Goal: Task Accomplishment & Management: Manage account settings

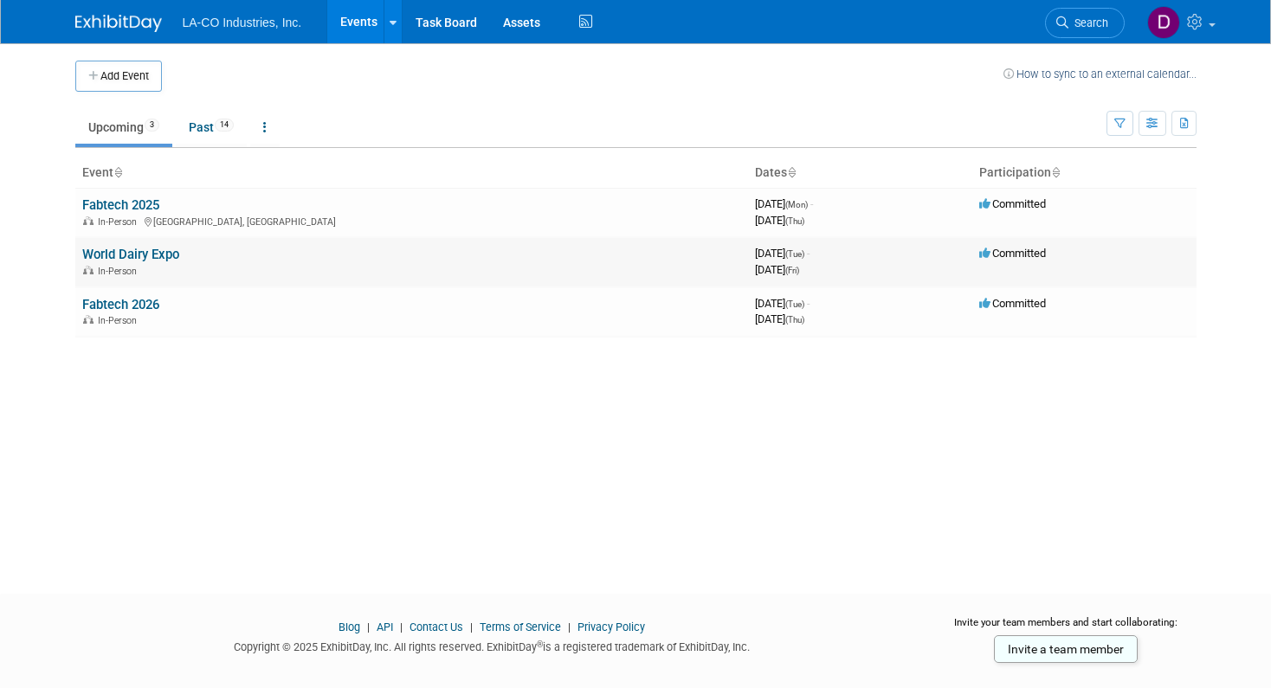
click at [112, 253] on link "World Dairy Expo" at bounding box center [130, 255] width 97 height 16
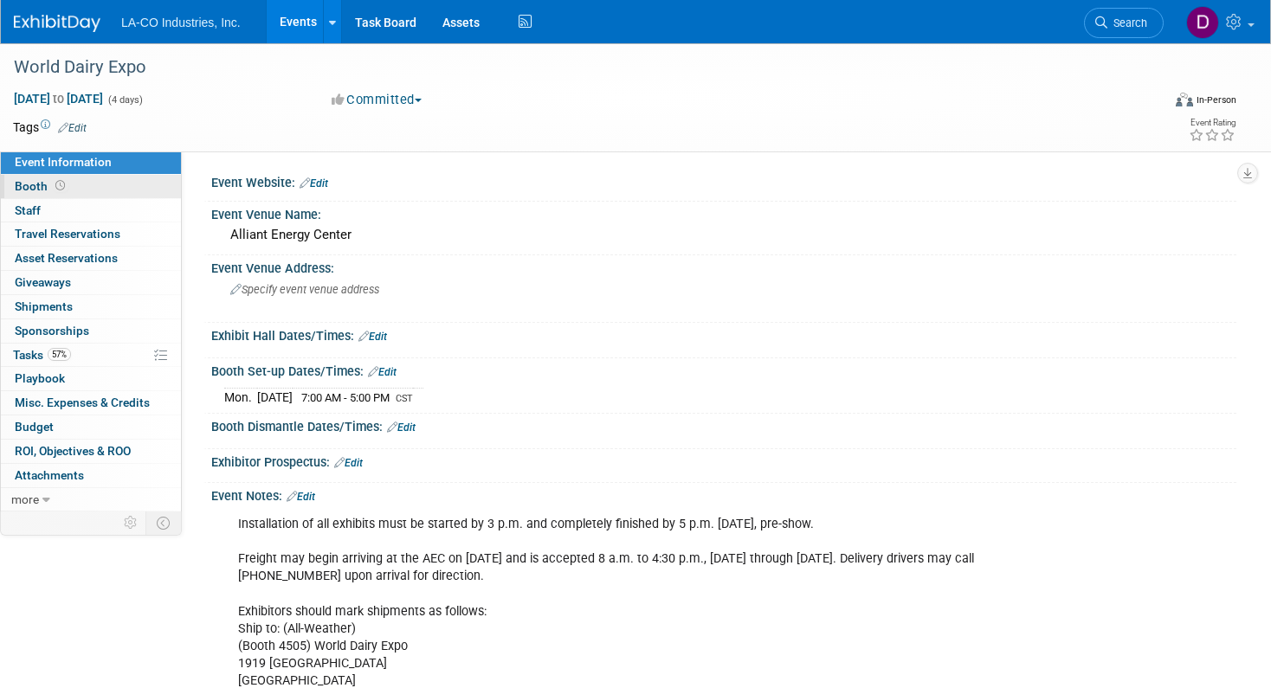
click at [69, 184] on link "Booth" at bounding box center [91, 186] width 180 height 23
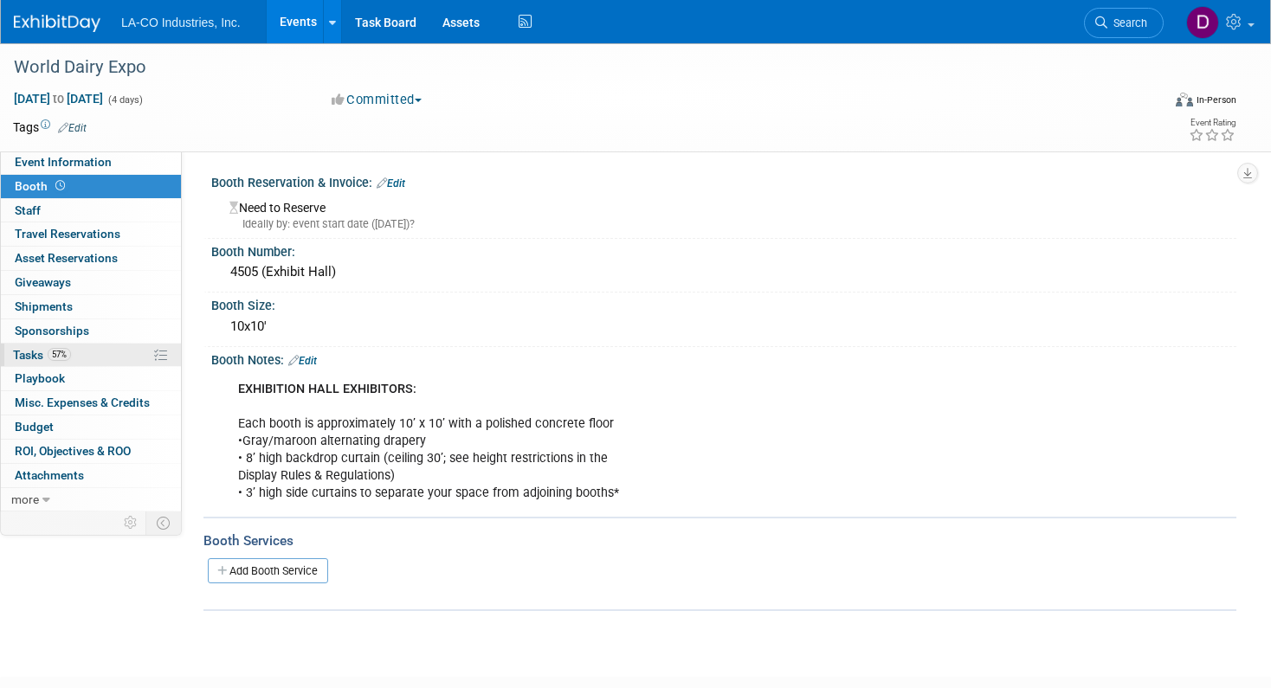
click at [101, 350] on link "57% Tasks 57%" at bounding box center [91, 355] width 180 height 23
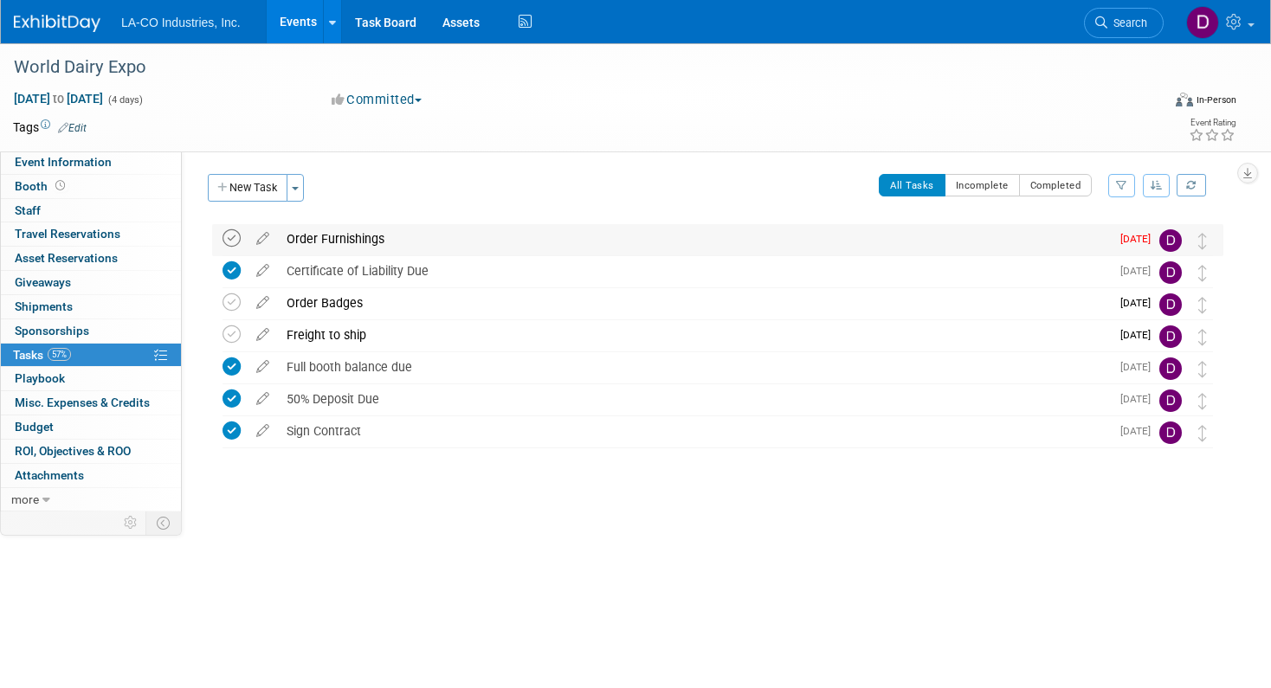
click at [237, 236] on icon at bounding box center [232, 238] width 18 height 18
